Goal: Task Accomplishment & Management: Use online tool/utility

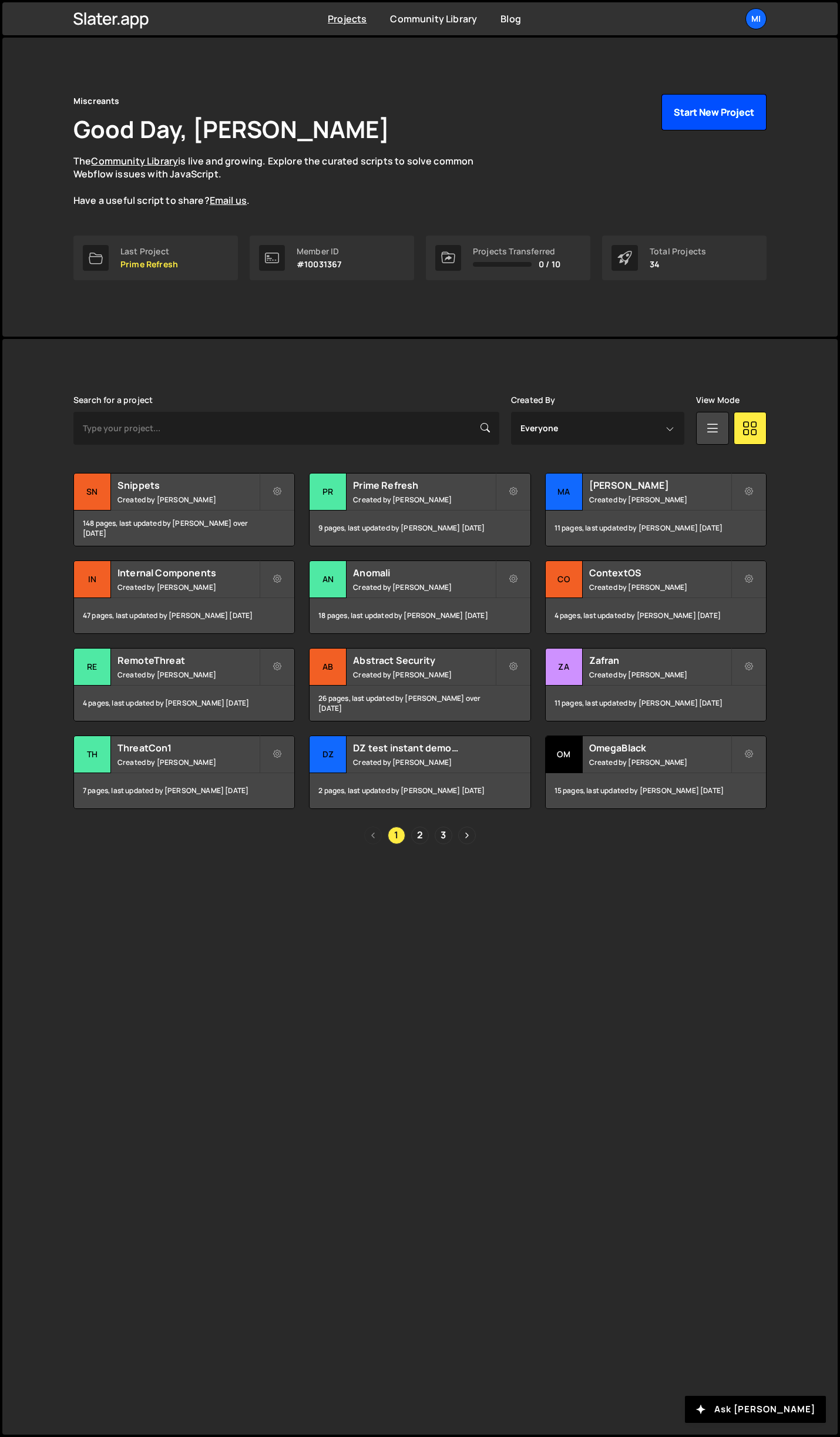
click at [703, 123] on button "Start New Project" at bounding box center [714, 113] width 105 height 37
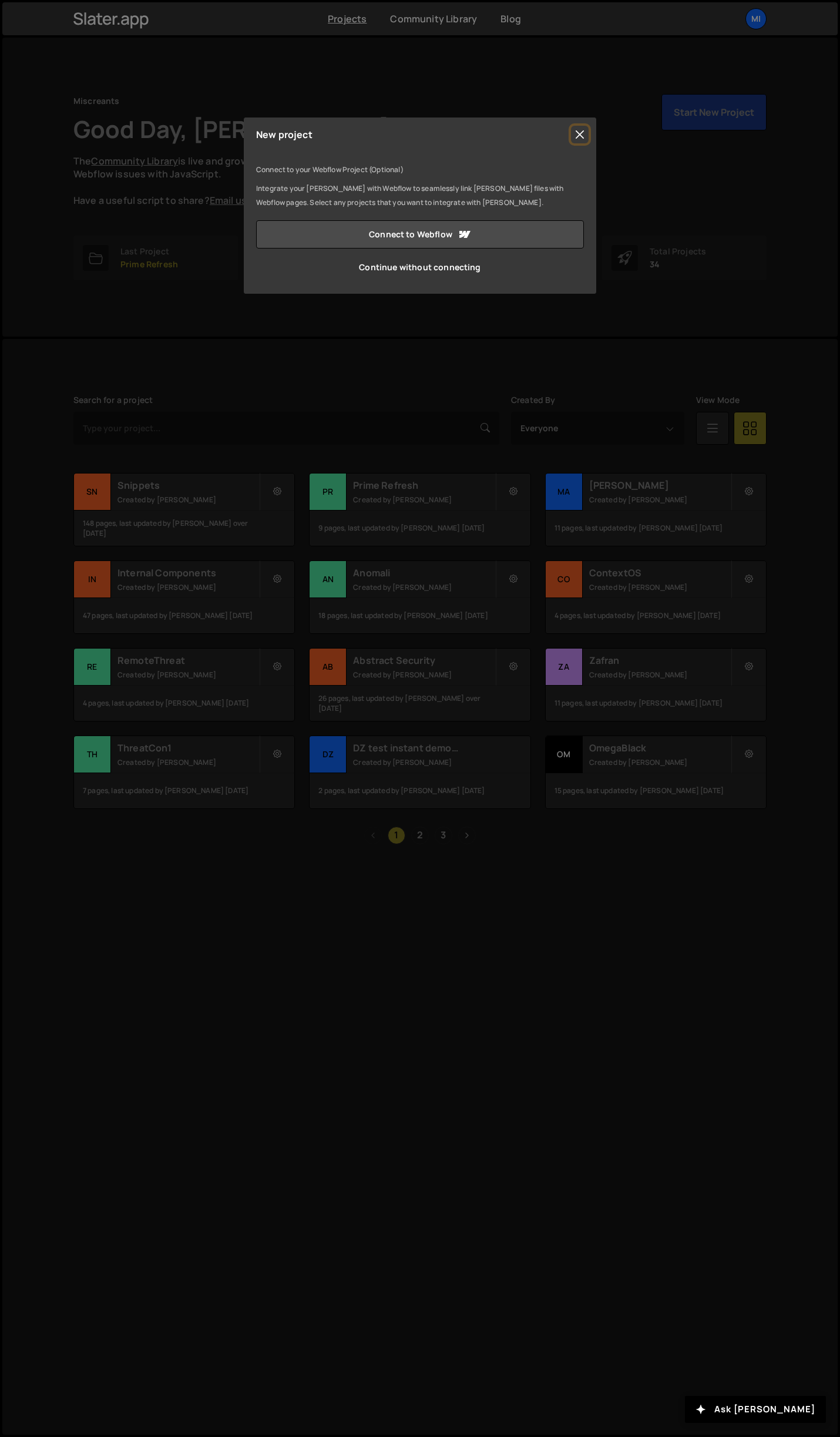
click at [575, 134] on button "Close" at bounding box center [579, 134] width 17 height 17
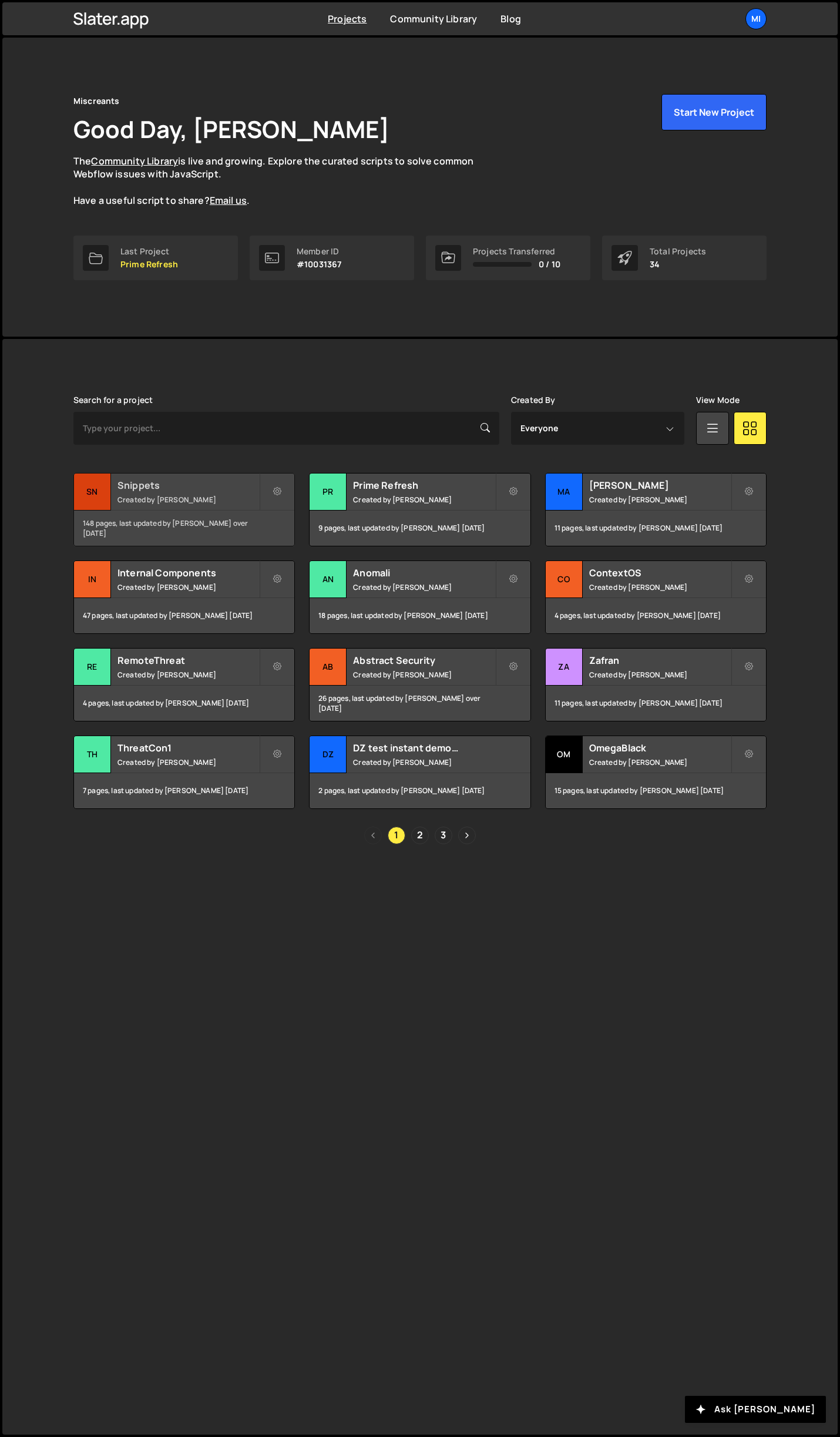
click at [216, 493] on div "Snippets Created by Jarek Kowalczyk" at bounding box center [184, 492] width 221 height 37
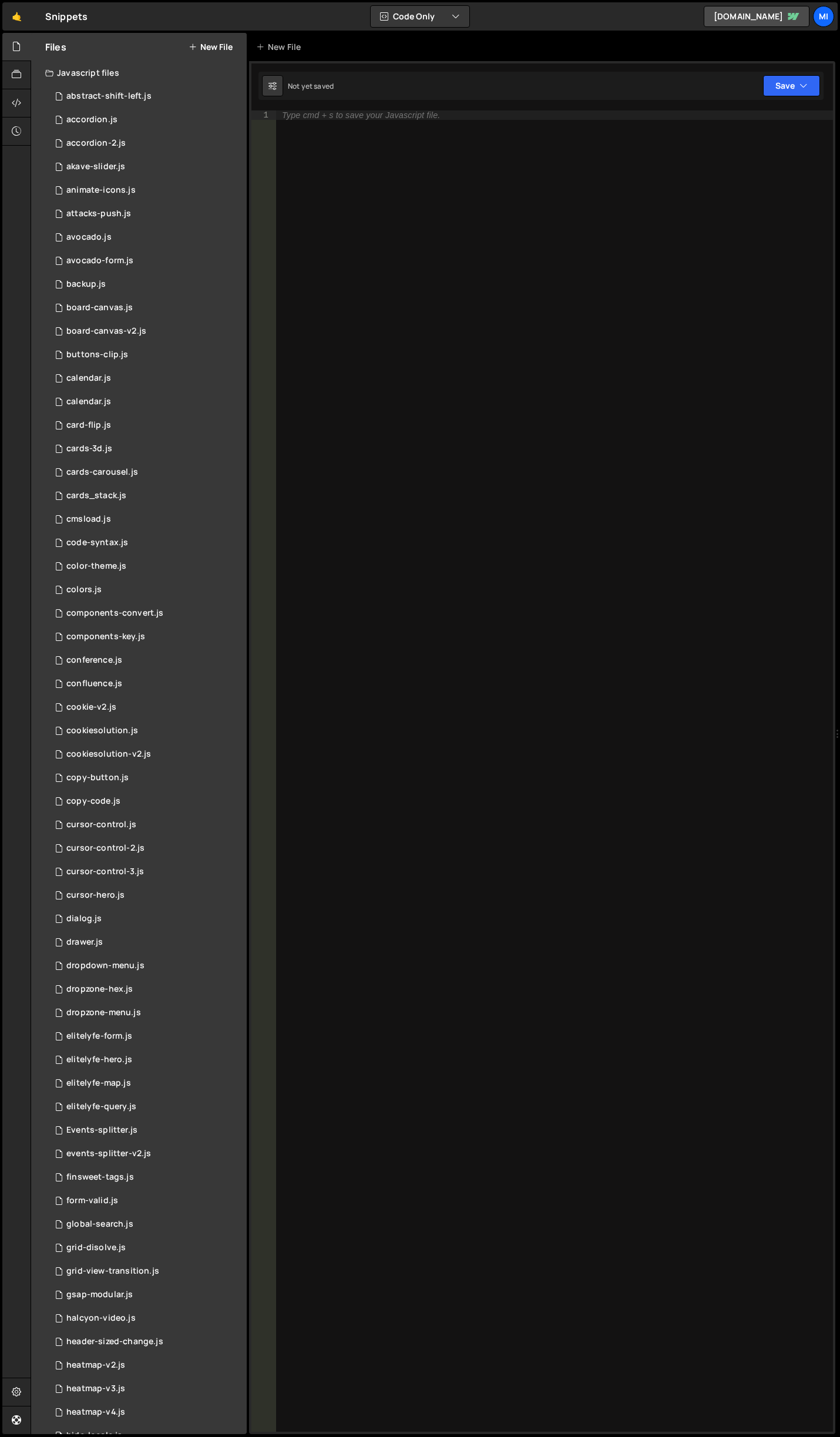
click at [224, 46] on button "New File" at bounding box center [210, 47] width 44 height 9
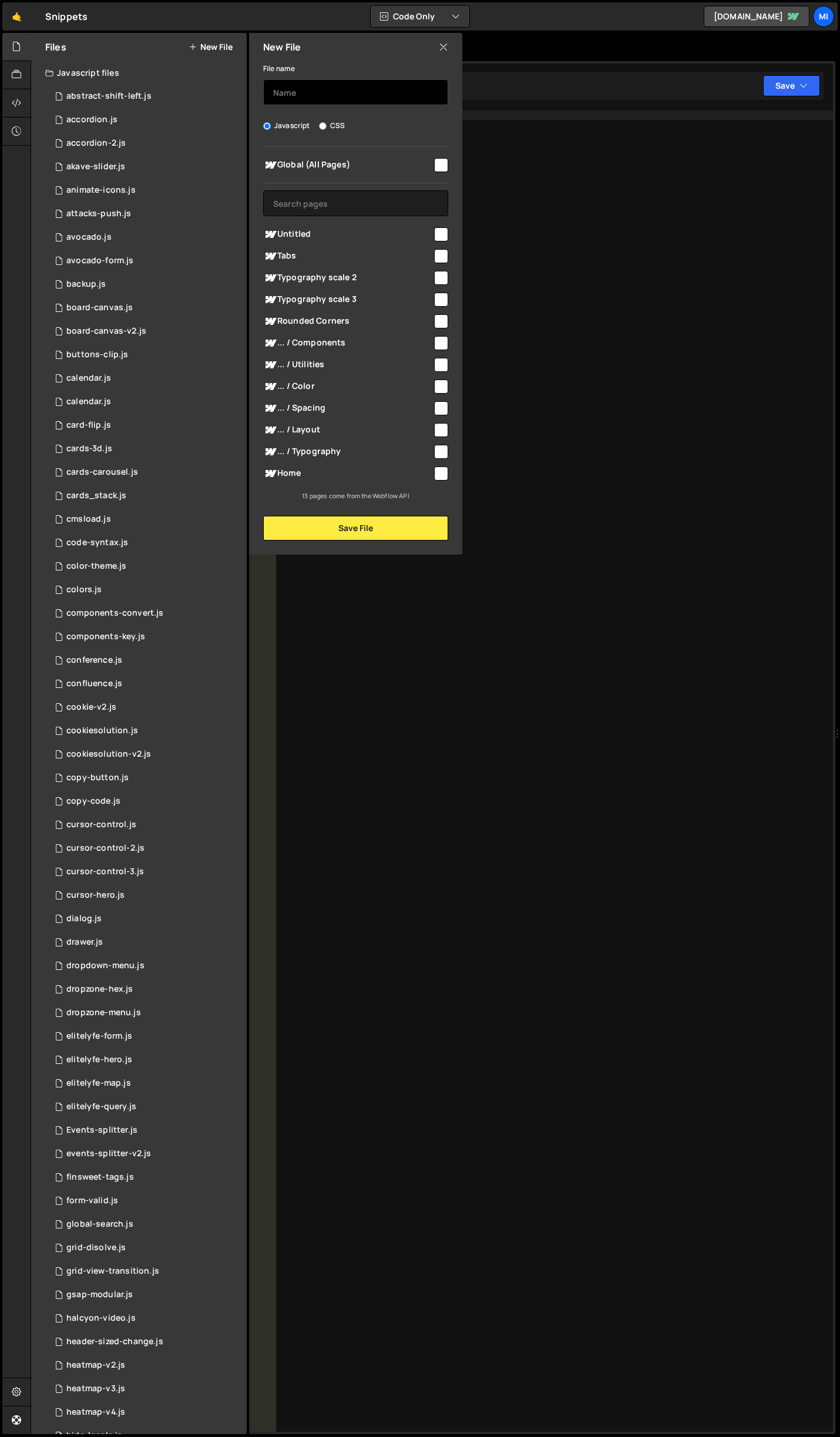
click at [318, 100] on input "text" at bounding box center [356, 92] width 185 height 26
type input "hashes"
click at [329, 516] on button "Save File" at bounding box center [356, 528] width 185 height 25
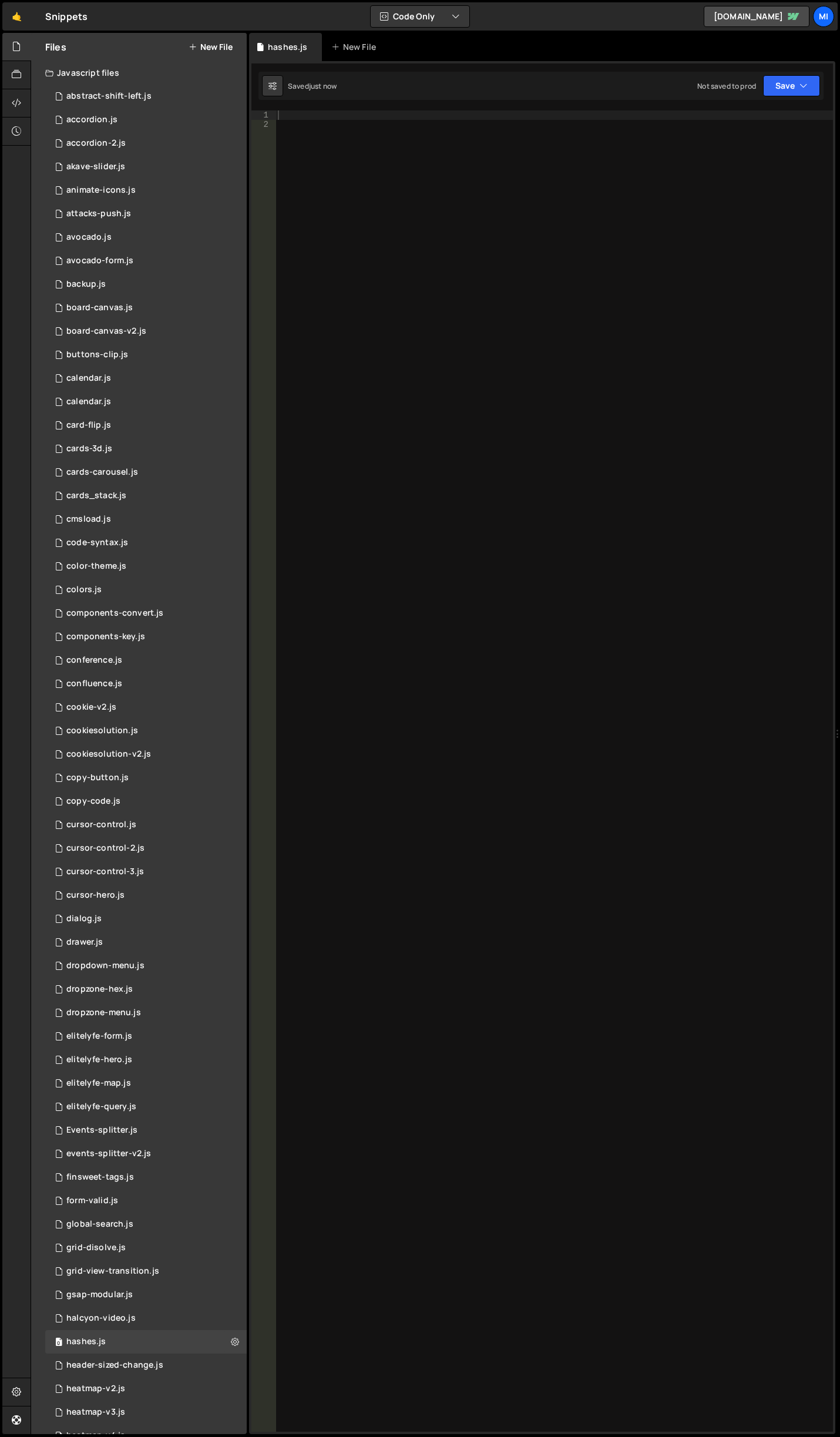
click at [404, 211] on div at bounding box center [554, 781] width 557 height 1340
paste textarea "</script>"
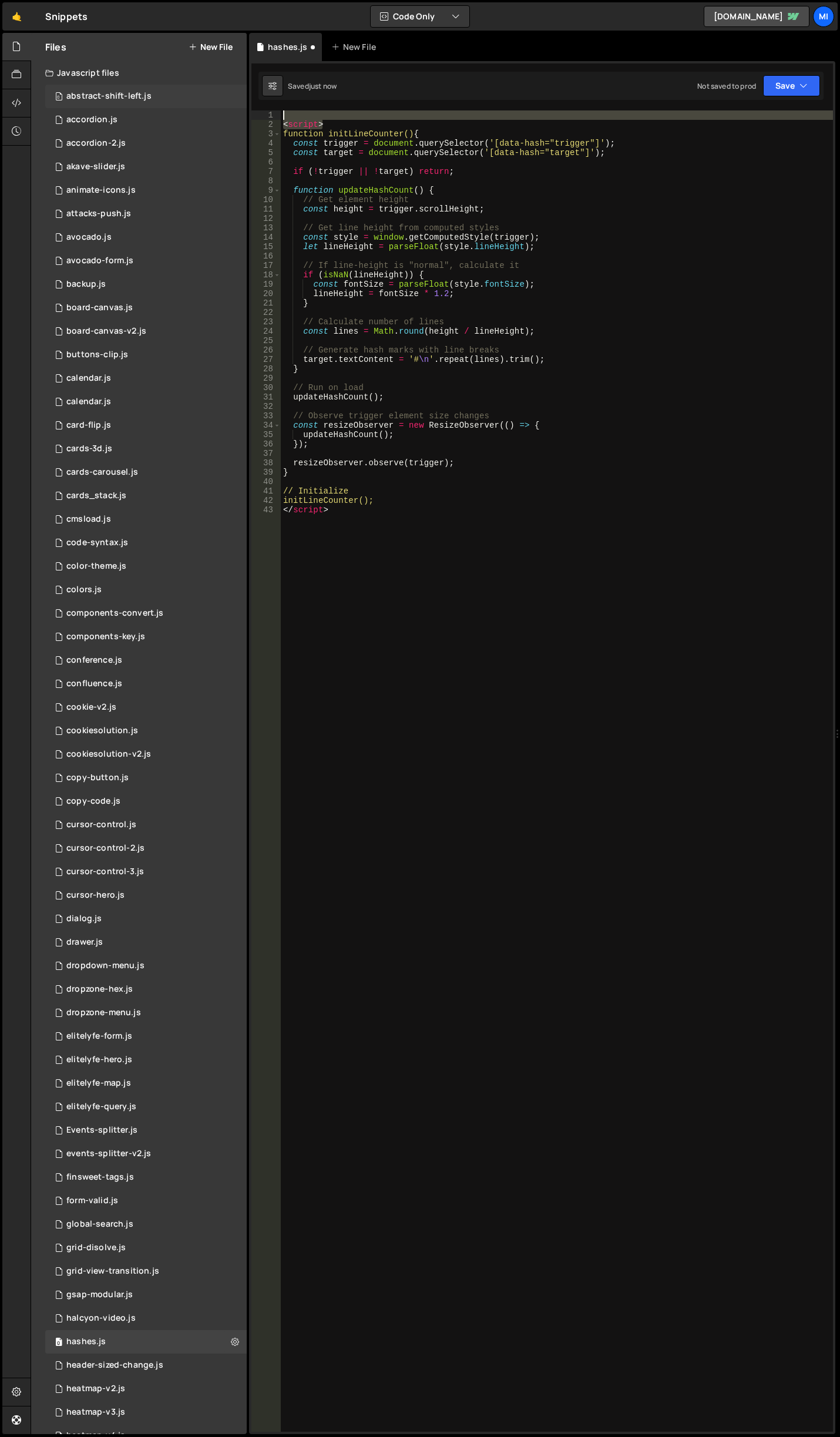
drag, startPoint x: 350, startPoint y: 120, endPoint x: 239, endPoint y: 102, distance: 112.4
click at [239, 102] on div "Files New File Javascript files 0 abstract-shift-left.js 0 1 accordion.js 0 1 a…" at bounding box center [435, 734] width 810 height 1402
type textarea "<script>"
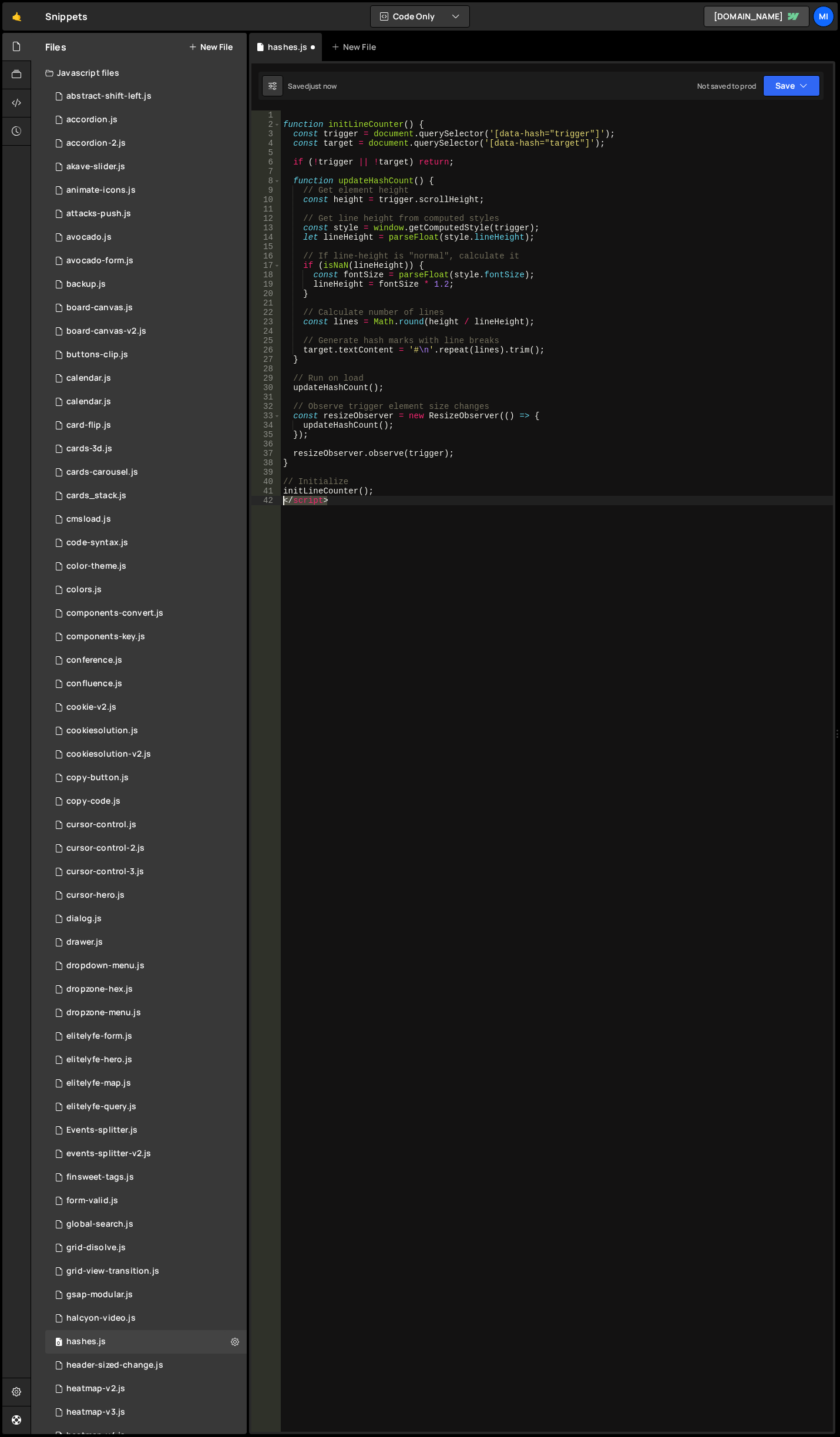
drag, startPoint x: 382, startPoint y: 528, endPoint x: 249, endPoint y: 500, distance: 135.9
click at [249, 500] on div "Files New File Javascript files 0 abstract-shift-left.js 0 1 accordion.js 0 1 a…" at bounding box center [435, 734] width 810 height 1402
type textarea "</script>"
click at [16, 105] on icon at bounding box center [16, 103] width 9 height 13
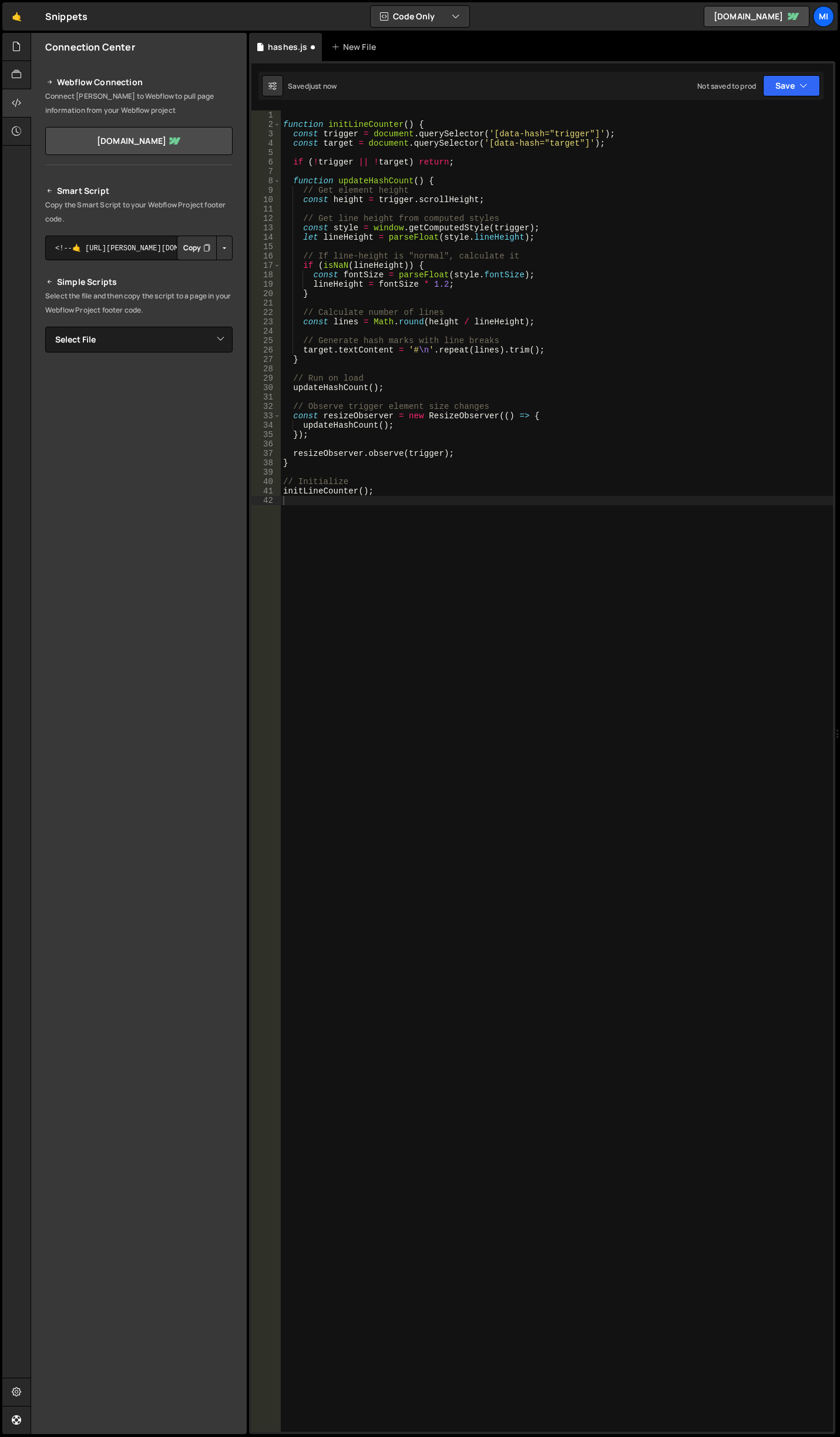
click at [223, 247] on button "Button group with nested dropdown" at bounding box center [224, 247] width 16 height 25
click at [178, 273] on link "Copy Staging Script" at bounding box center [175, 270] width 115 height 16
click at [542, 324] on div "function initLineCounter ( ) { const trigger = document . querySelector ( '[dat…" at bounding box center [556, 781] width 552 height 1340
click at [413, 480] on div "function initLineCounter ( ) { const trigger = document . querySelector ( '[dat…" at bounding box center [556, 781] width 552 height 1340
type textarea "// Initialize"
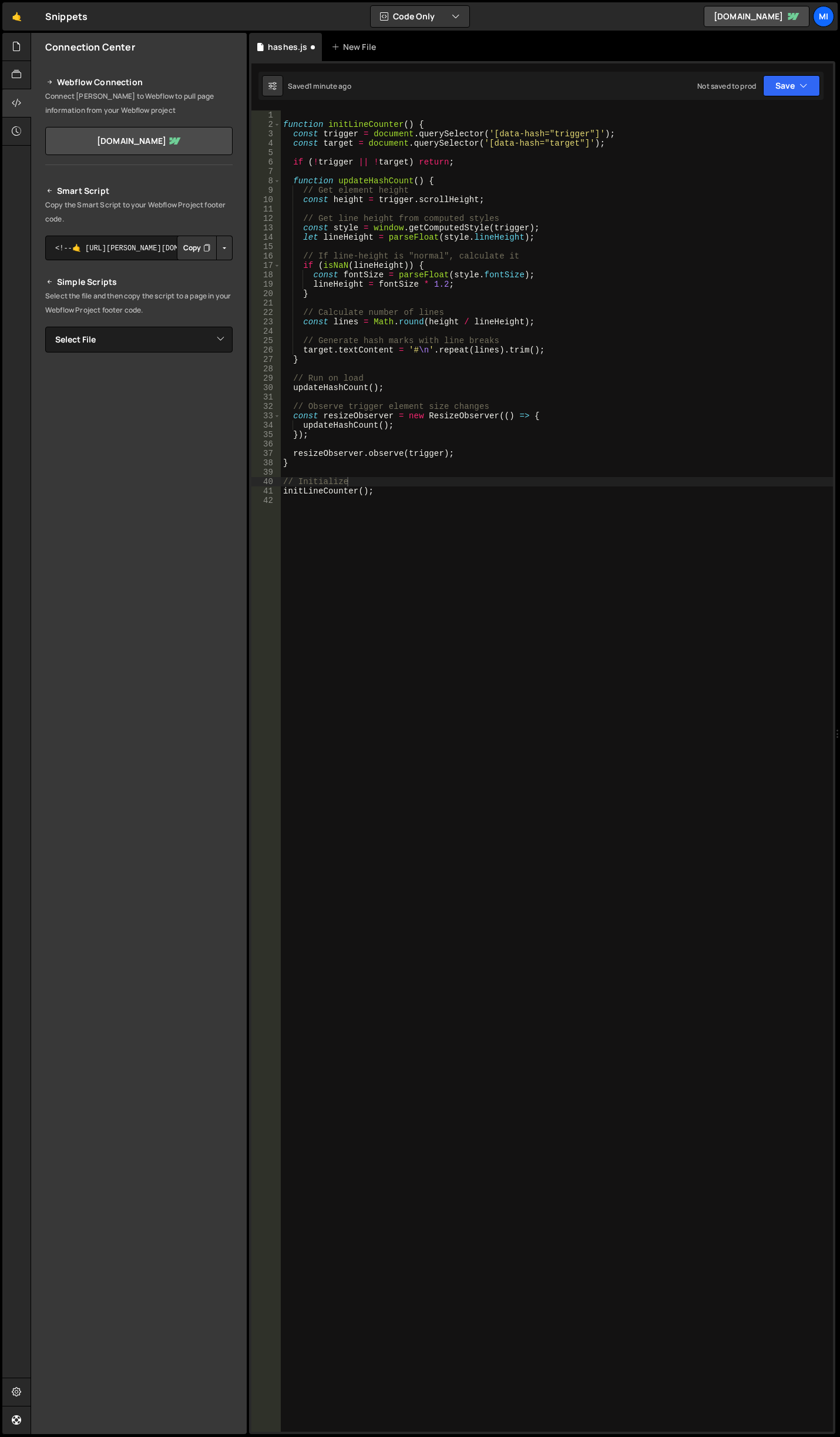
click at [464, 572] on div "function initLineCounter ( ) { const trigger = document . querySelector ( '[dat…" at bounding box center [556, 781] width 552 height 1340
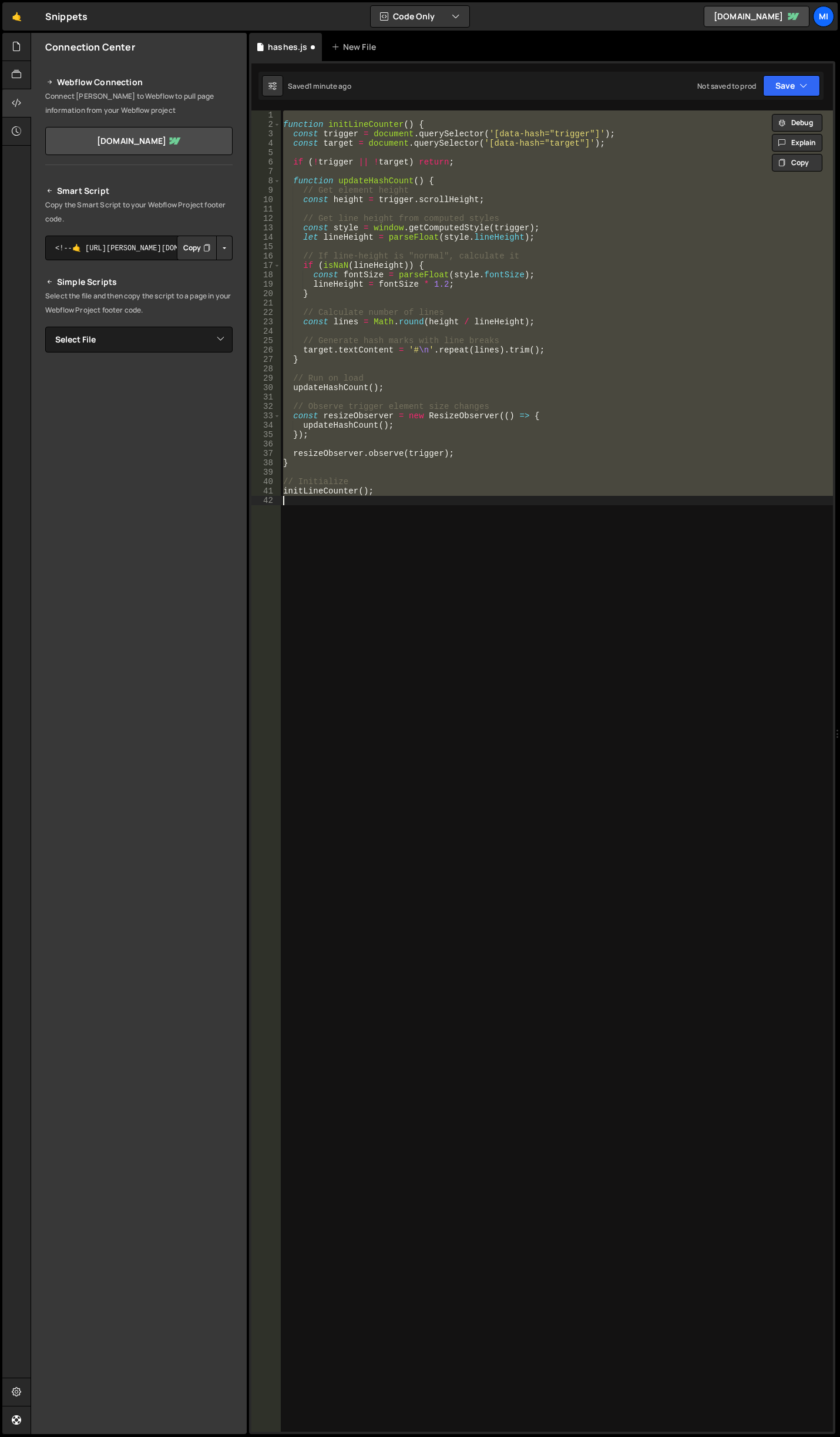
paste textarea
type textarea "initLineCounter();"
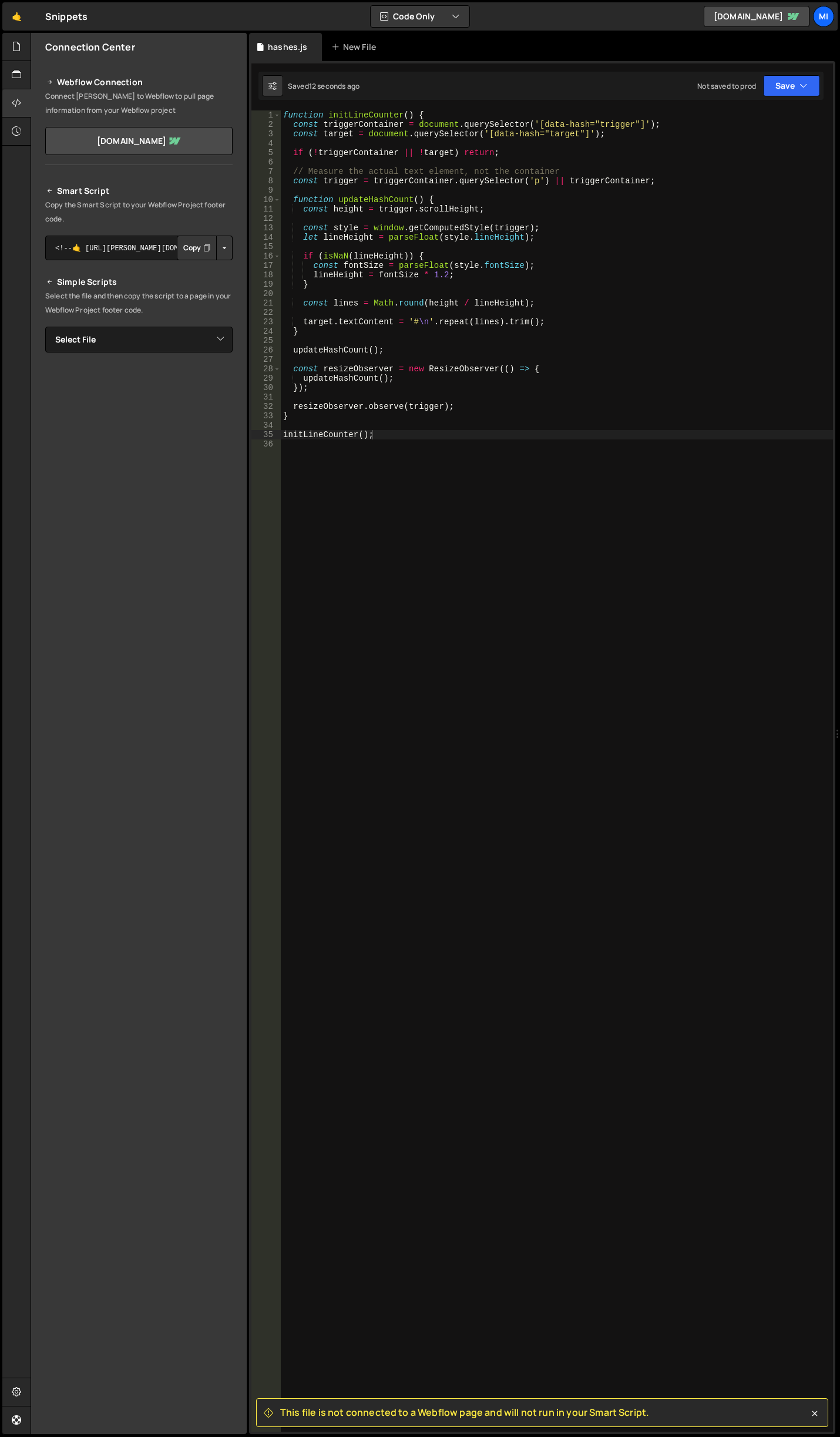
click at [488, 562] on div "function initLineCounter ( ) { const triggerContainer = document . querySelecto…" at bounding box center [556, 781] width 552 height 1340
type textarea "initLineCounter();"
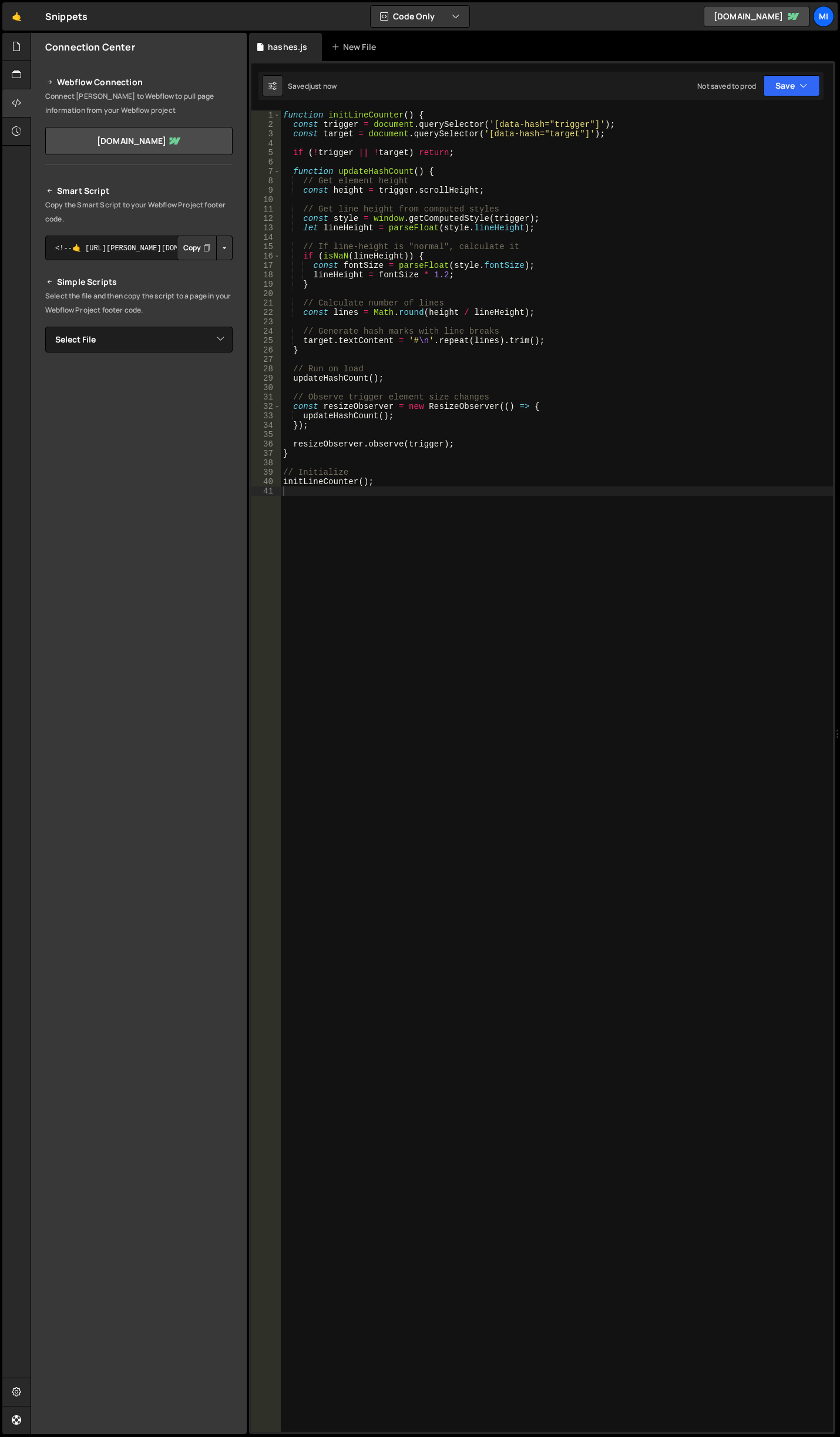
click at [306, 533] on div "function initLineCounter ( ) { const trigger = document . querySelector ( '[dat…" at bounding box center [556, 781] width 552 height 1340
click at [580, 529] on div "function initLineCounter ( ) { const trigger = document . querySelector ( '[dat…" at bounding box center [556, 781] width 552 height 1340
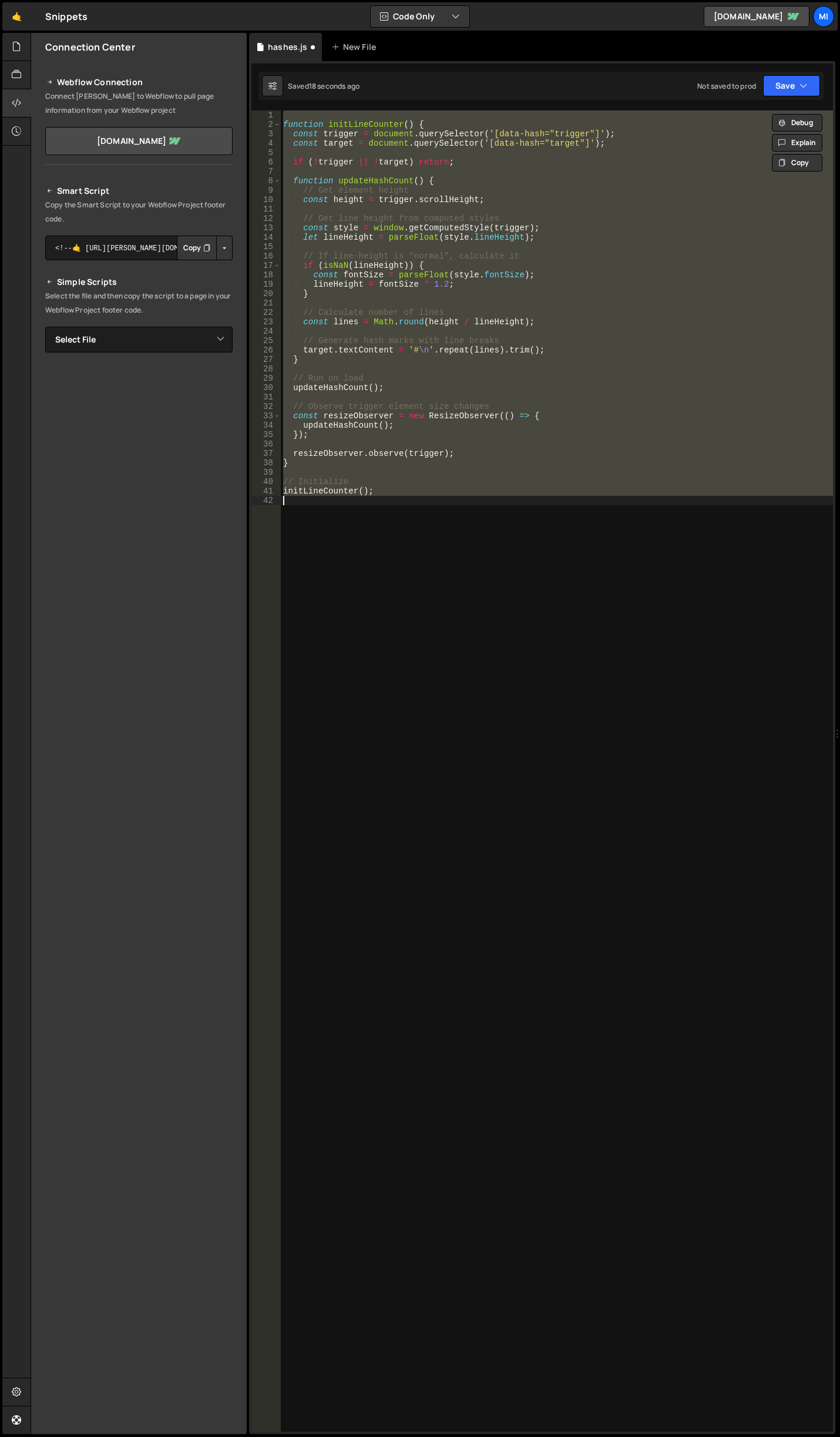
type textarea "</script>"
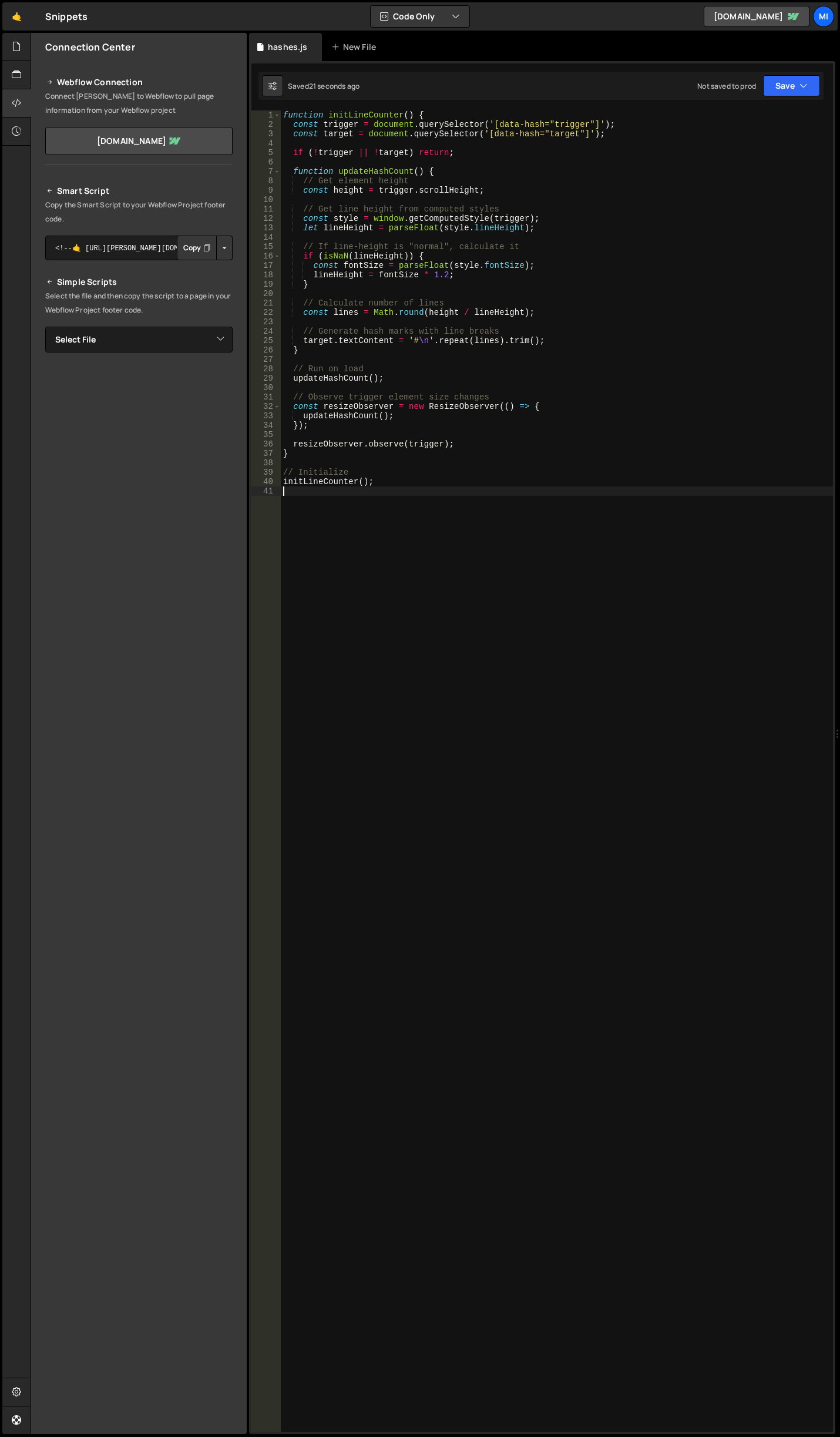
click at [221, 254] on button "Button group with nested dropdown" at bounding box center [224, 247] width 16 height 25
click at [197, 334] on select "Select File abstract-shift-left.js accordion.js accordion-2.js akave-slider.js …" at bounding box center [138, 340] width 188 height 26
click at [154, 344] on select "Select File abstract-shift-left.js accordion.js accordion-2.js akave-slider.js …" at bounding box center [138, 340] width 188 height 26
select select "48027"
click at [45, 327] on select "Select File abstract-shift-left.js accordion.js accordion-2.js akave-slider.js …" at bounding box center [138, 340] width 188 height 26
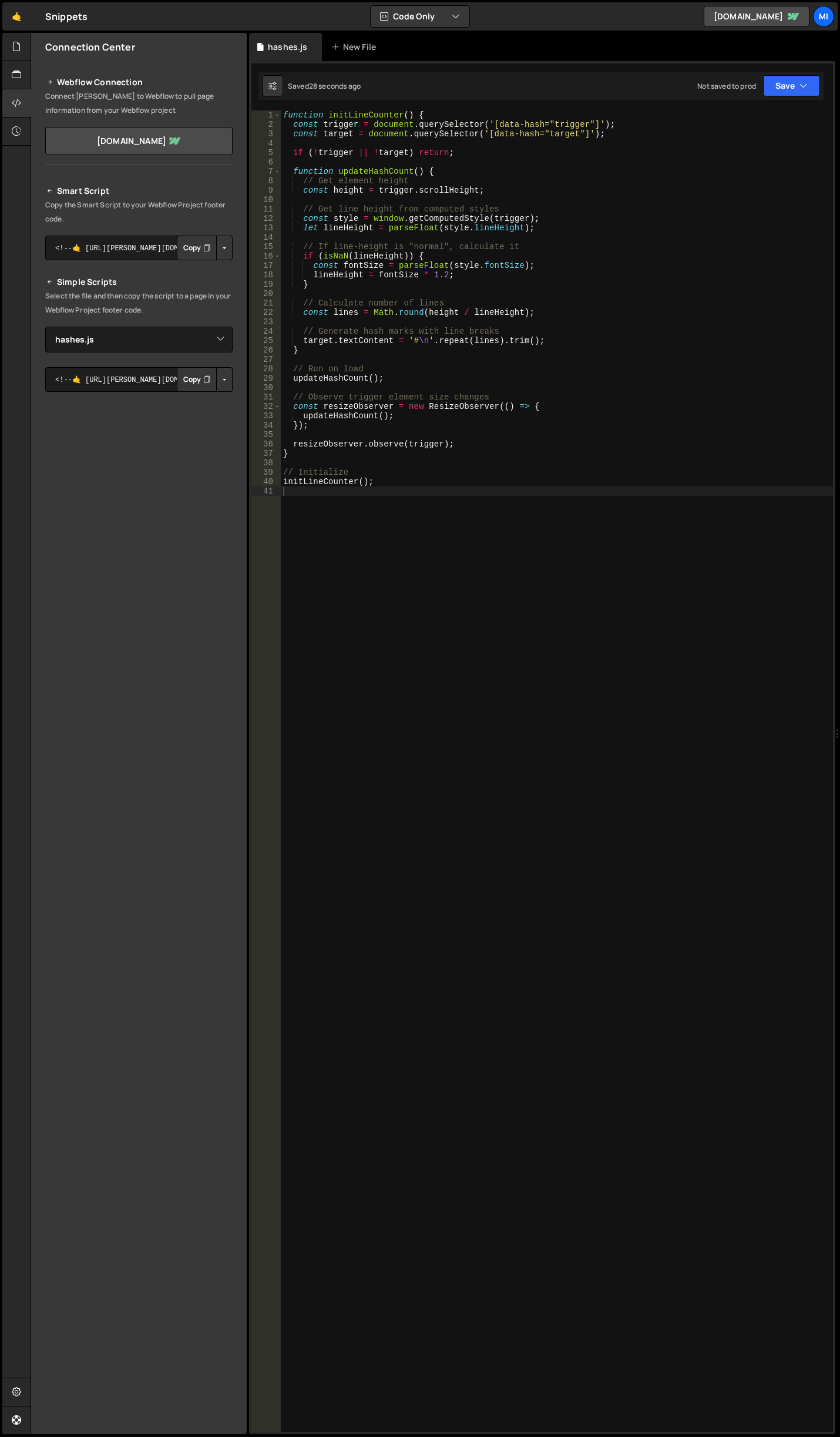
click at [232, 375] on button "Button group with nested dropdown" at bounding box center [224, 379] width 16 height 25
click at [204, 398] on link "Copy Staging js" at bounding box center [183, 402] width 98 height 16
click at [579, 706] on div "function initLineCounter ( ) { const trigger = document . querySelector ( '[dat…" at bounding box center [556, 781] width 552 height 1340
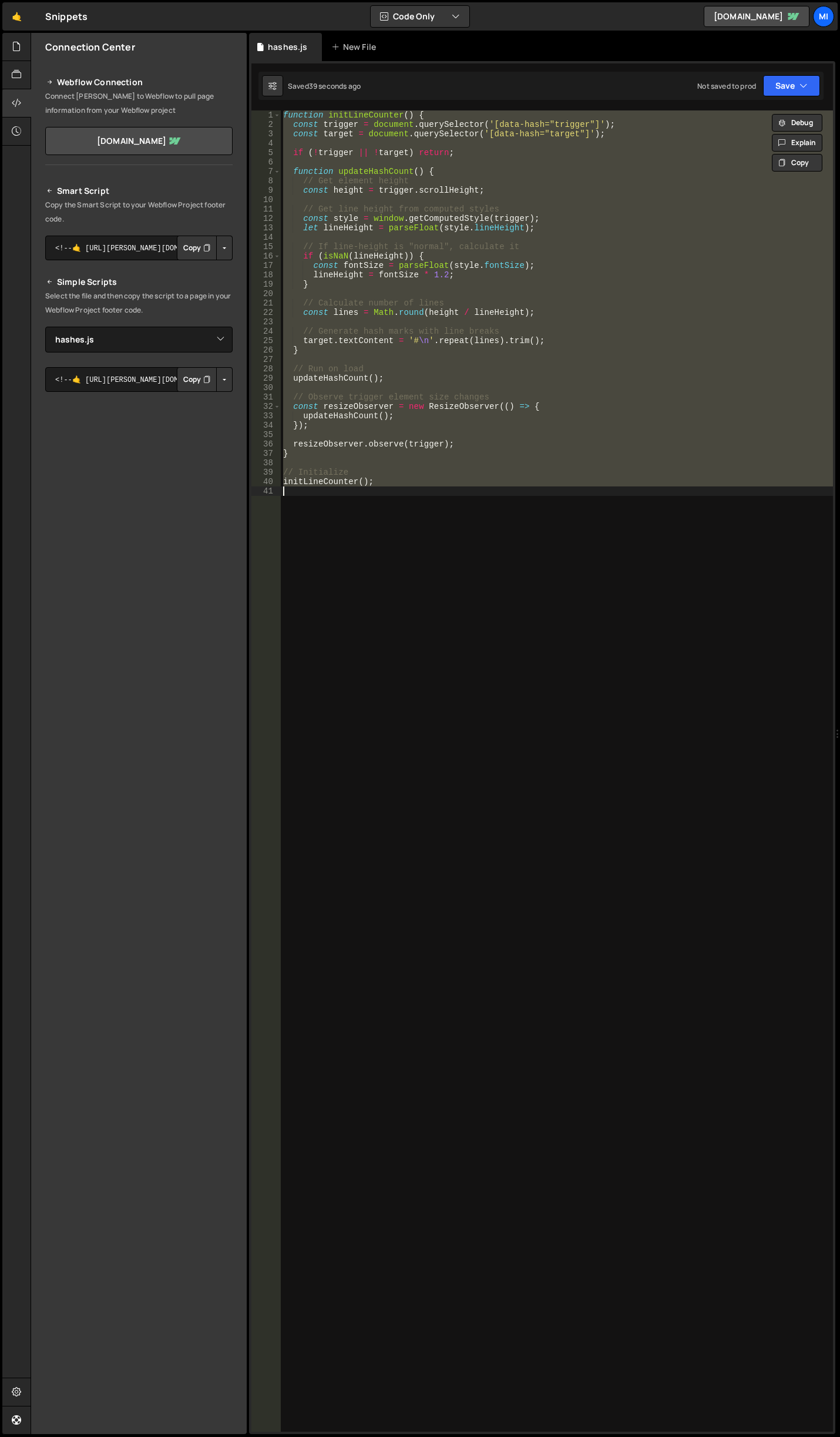
paste textarea
type textarea "initLineCounter();"
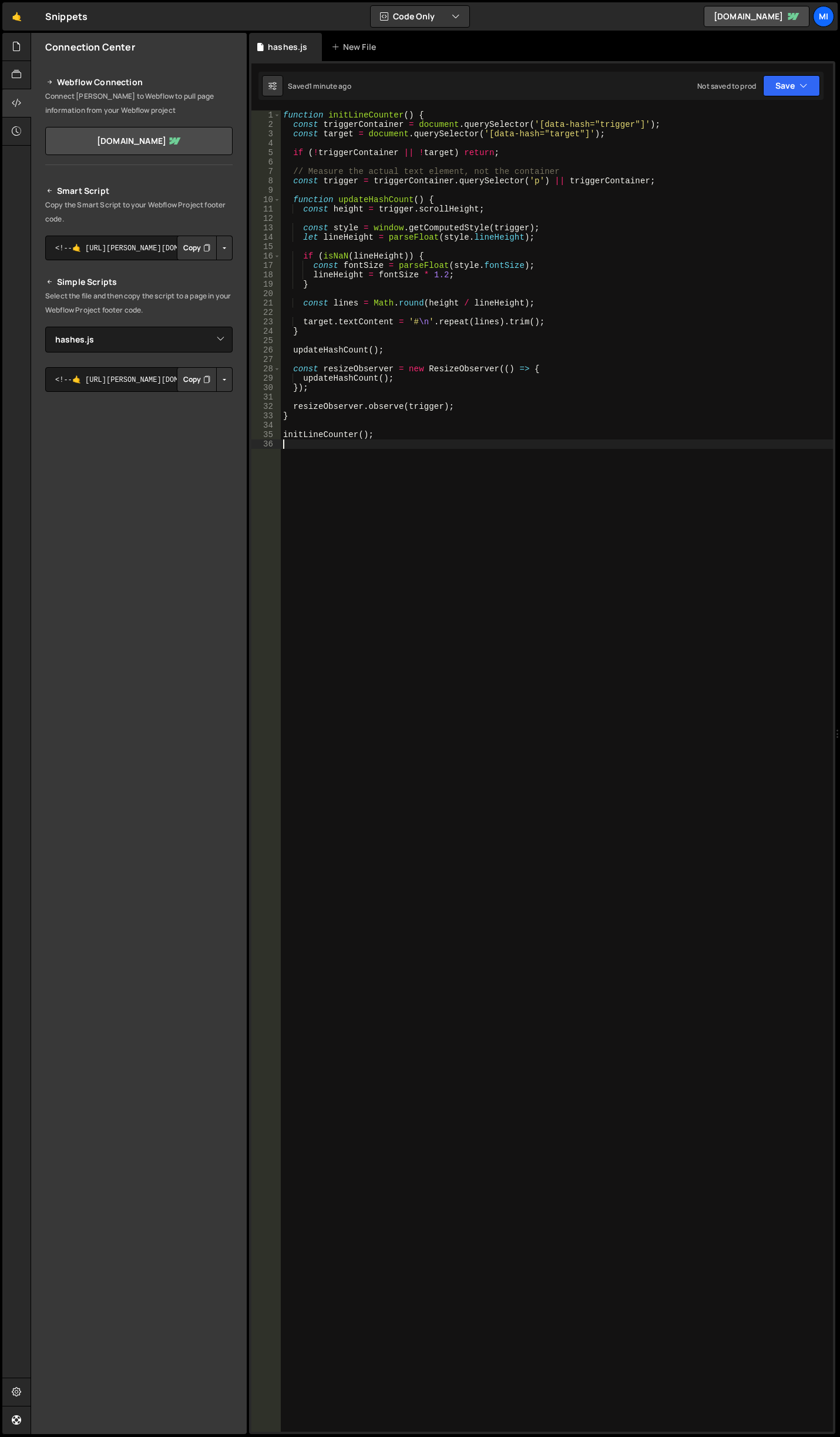
click at [598, 513] on div "function initLineCounter ( ) { const triggerContainer = document . querySelecto…" at bounding box center [556, 781] width 552 height 1340
type textarea "initLineCounter();"
